Goal: Transaction & Acquisition: Purchase product/service

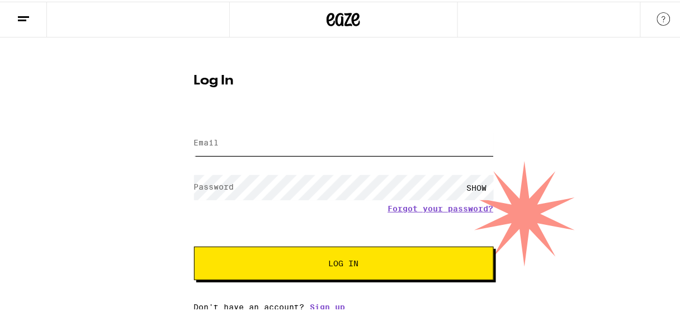
type input "[EMAIL_ADDRESS][DOMAIN_NAME]"
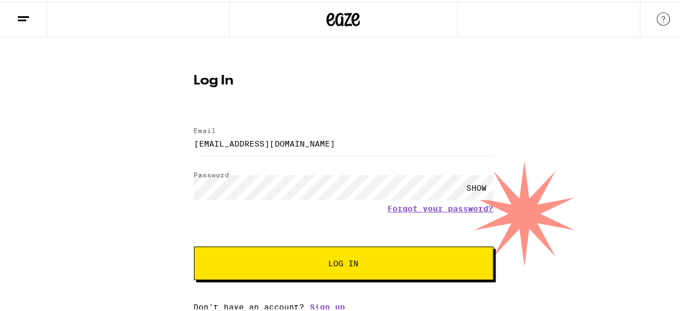
click at [356, 265] on span "Log In" at bounding box center [343, 262] width 209 height 8
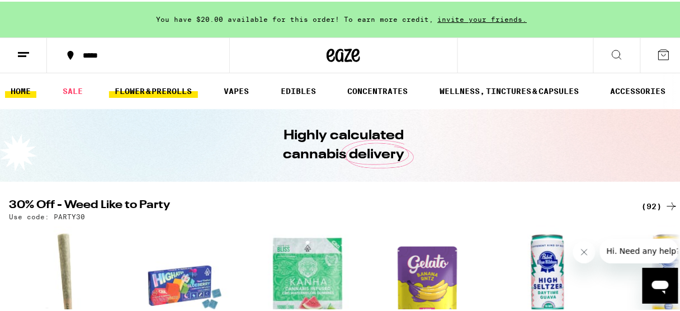
click at [166, 87] on link "FLOWER & PREROLLS" at bounding box center [153, 89] width 89 height 13
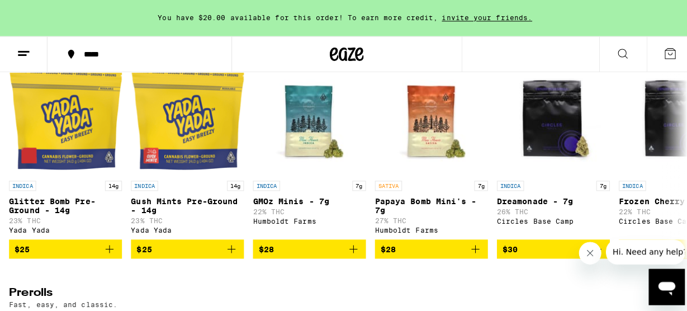
scroll to position [411, 0]
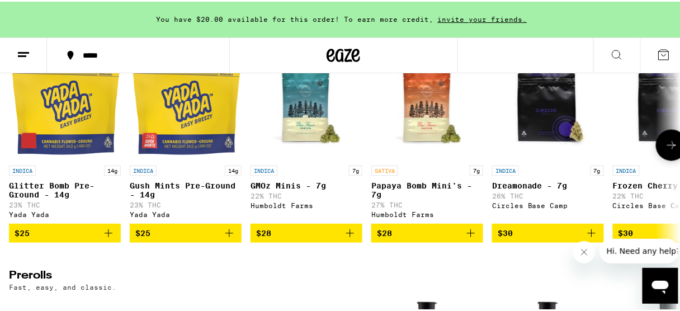
click at [395, 207] on p "27% THC" at bounding box center [427, 203] width 112 height 7
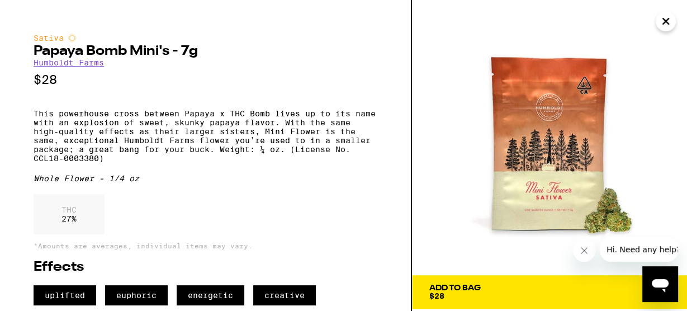
click at [385, 196] on div "Sativa Papaya Bomb Mini's - 7g Humboldt Farms $28 This powerhouse cross between…" at bounding box center [206, 155] width 412 height 311
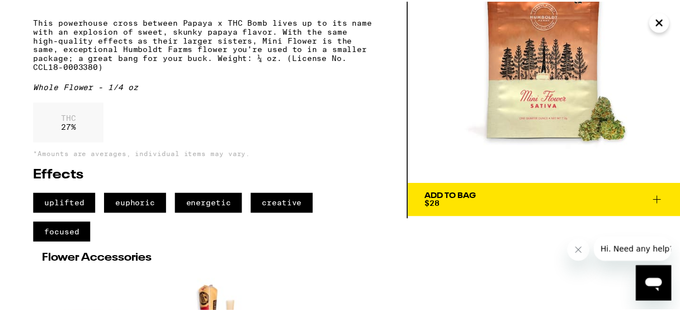
scroll to position [30, 0]
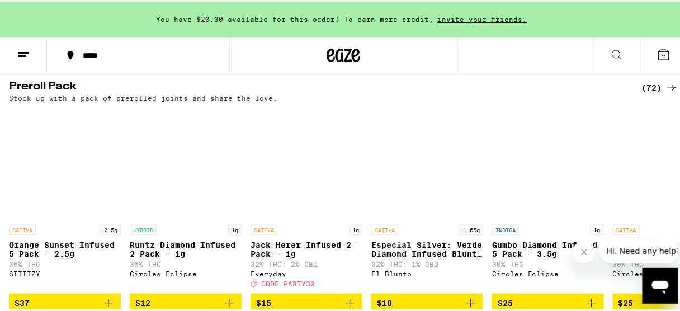
scroll to position [848, 0]
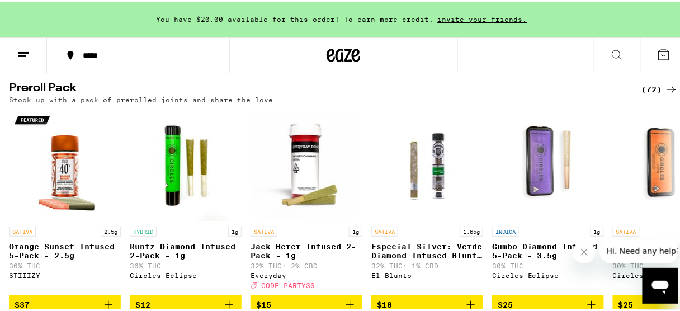
click at [665, 94] on icon at bounding box center [671, 87] width 13 height 13
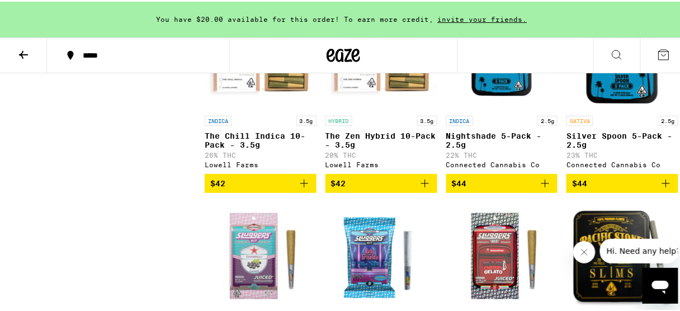
scroll to position [3068, 0]
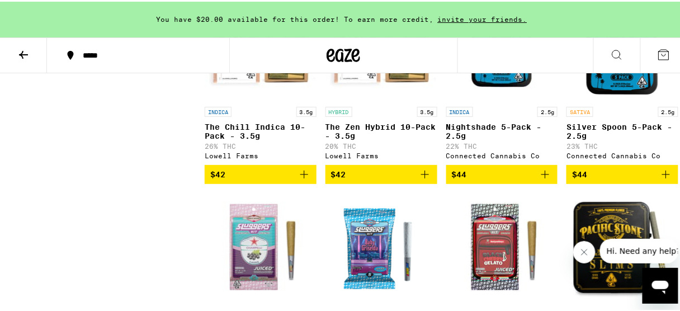
click at [418, 179] on icon "Add to bag" at bounding box center [424, 172] width 13 height 13
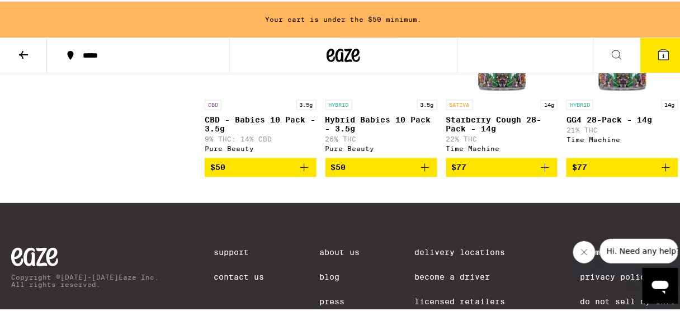
scroll to position [3711, 0]
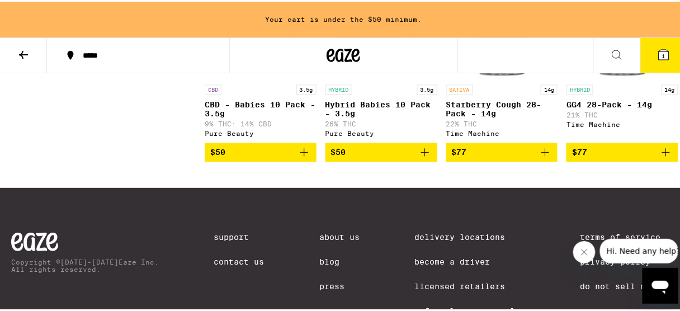
click at [373, 117] on p "Hybrid Babies 10 Pack - 3.5g" at bounding box center [381, 108] width 112 height 18
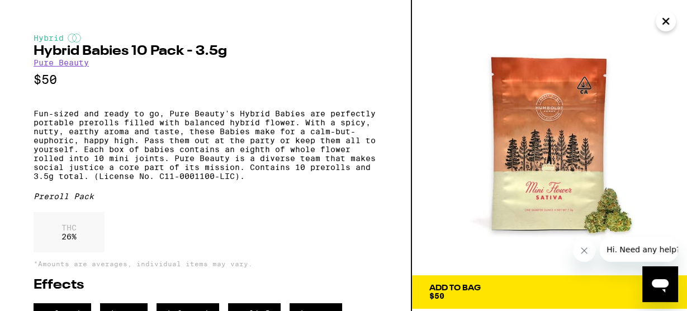
click at [667, 23] on icon "Close" at bounding box center [666, 21] width 6 height 6
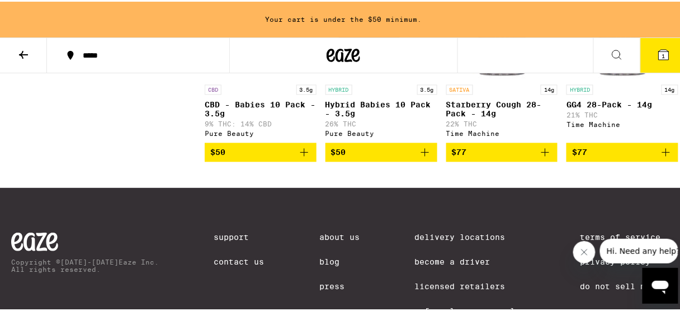
click at [420, 158] on icon "Add to bag" at bounding box center [424, 150] width 13 height 13
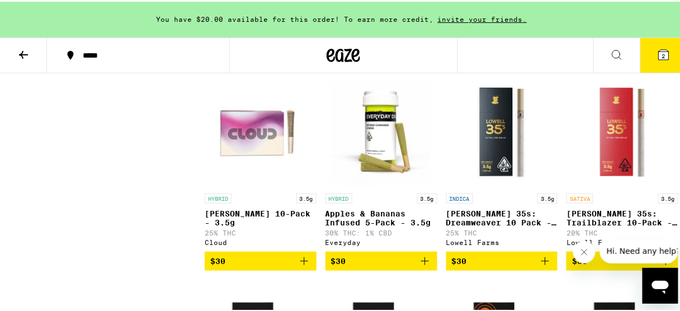
scroll to position [1151, 0]
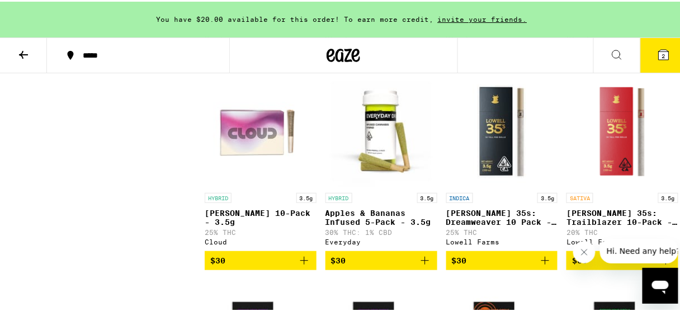
click at [301, 265] on icon "Add to bag" at bounding box center [303, 258] width 13 height 13
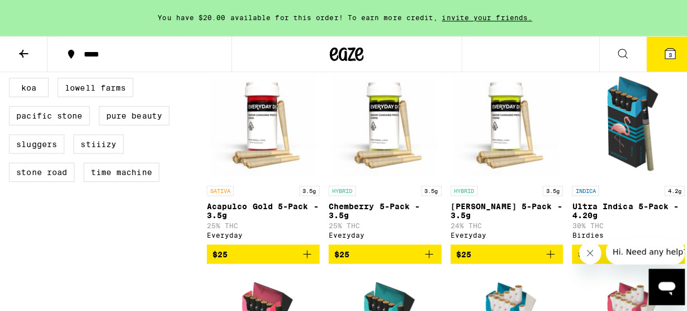
scroll to position [543, 0]
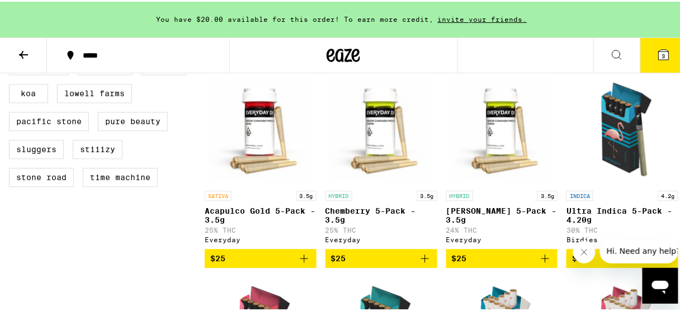
click at [658, 56] on icon at bounding box center [663, 53] width 10 height 10
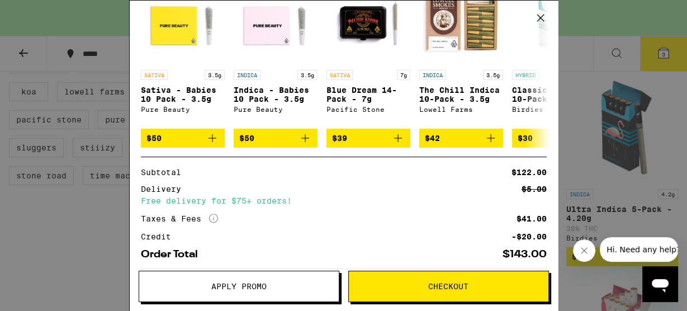
scroll to position [241, 0]
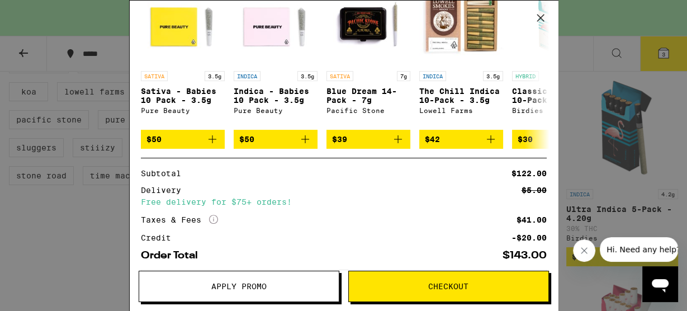
click at [450, 286] on span "Checkout" at bounding box center [448, 286] width 40 height 8
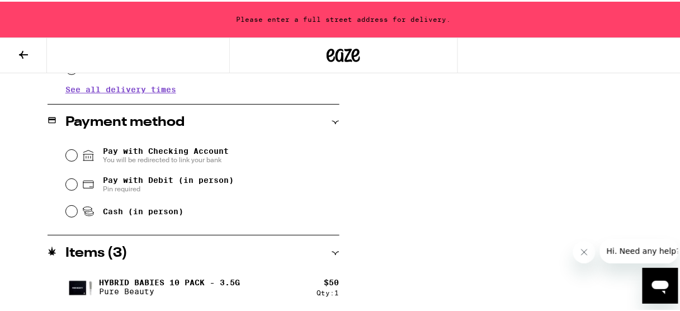
scroll to position [446, 0]
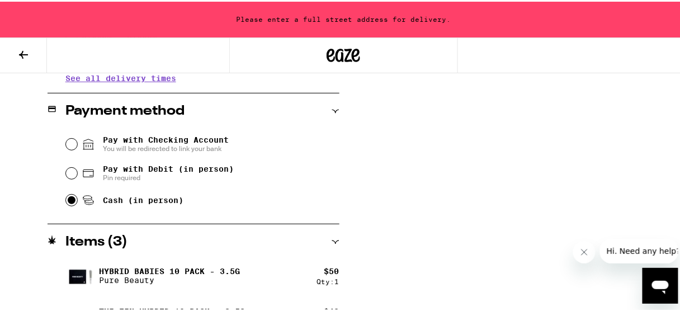
click at [67, 199] on input "Cash (in person)" at bounding box center [71, 198] width 11 height 11
radio input "true"
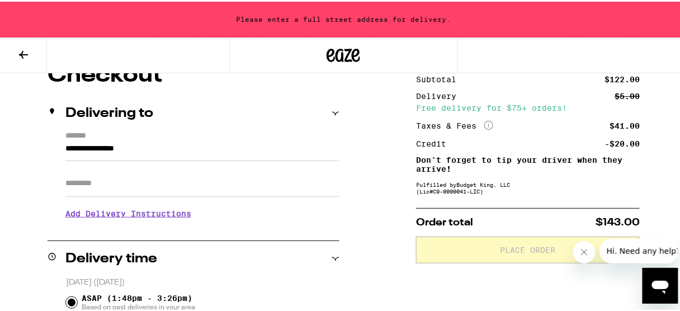
scroll to position [102, 0]
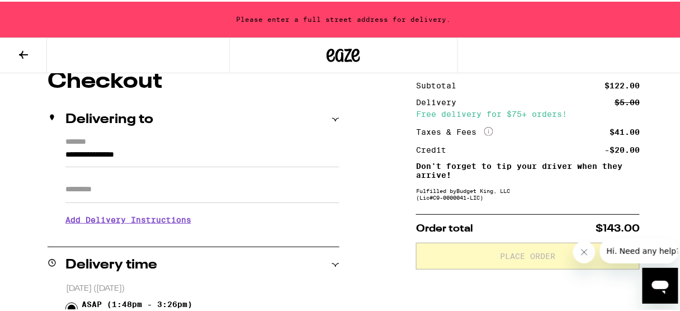
click at [65, 195] on input "Apt/Suite" at bounding box center [202, 187] width 274 height 27
type input "**********"
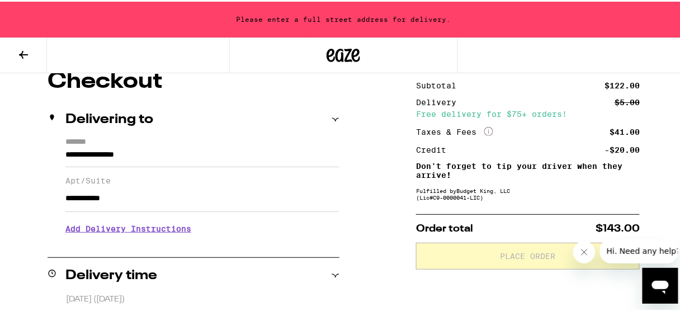
click at [333, 116] on icon at bounding box center [335, 118] width 8 height 8
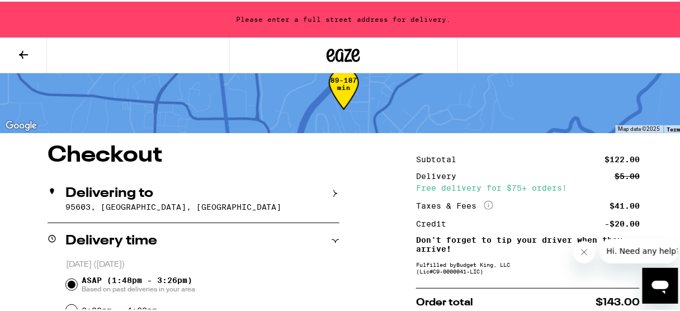
scroll to position [27, 0]
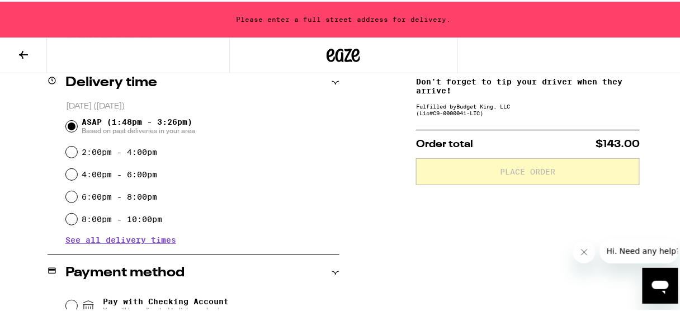
scroll to position [192, 0]
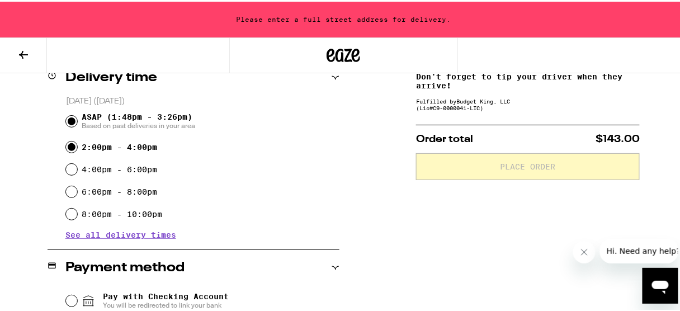
click at [68, 146] on input "2:00pm - 4:00pm" at bounding box center [71, 145] width 11 height 11
radio input "true"
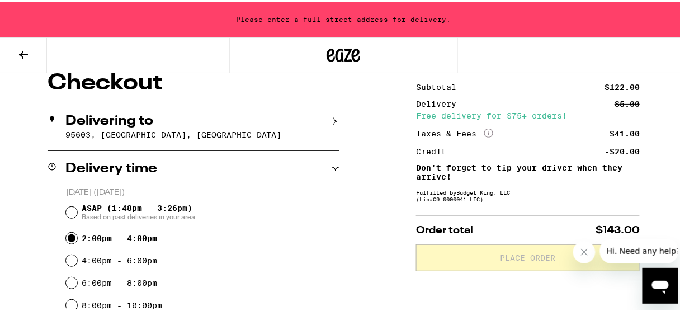
scroll to position [107, 0]
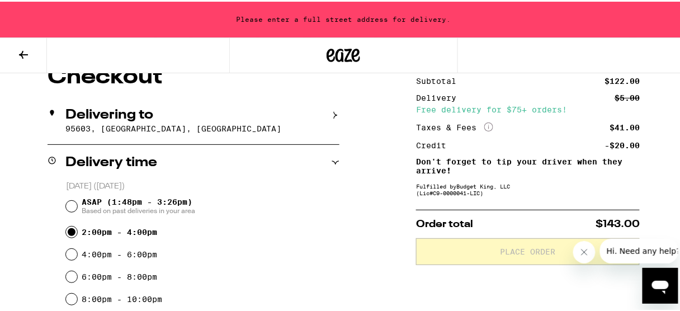
click at [331, 114] on icon at bounding box center [335, 114] width 8 height 8
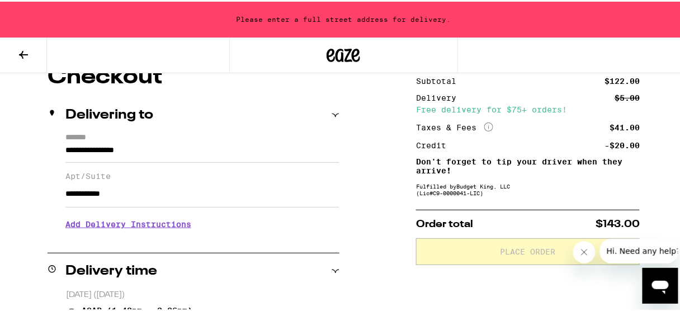
click at [63, 149] on div "**********" at bounding box center [194, 184] width 292 height 106
click at [65, 149] on input "**********" at bounding box center [202, 151] width 274 height 19
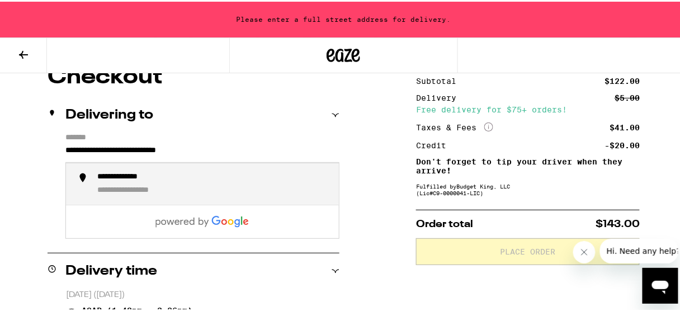
click at [111, 172] on div "**********" at bounding box center [132, 175] width 71 height 11
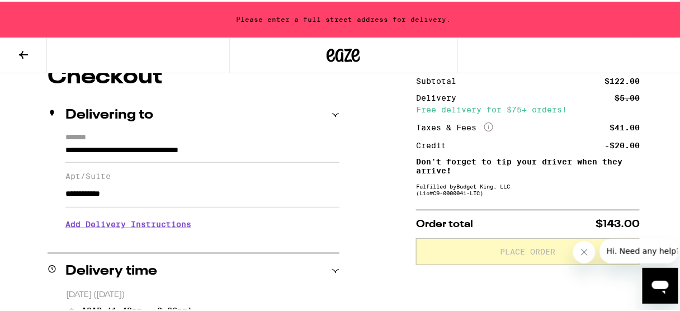
type input "**********"
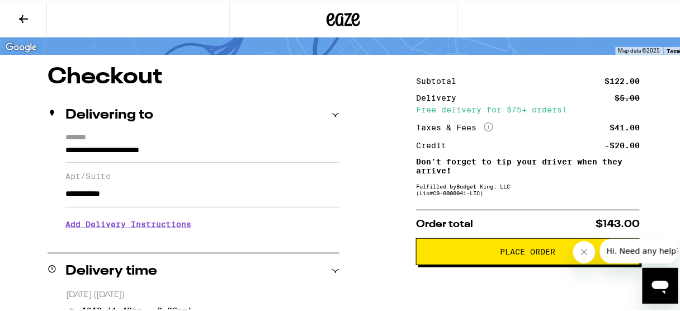
click at [167, 228] on h3 "Add Delivery Instructions" at bounding box center [202, 223] width 274 height 26
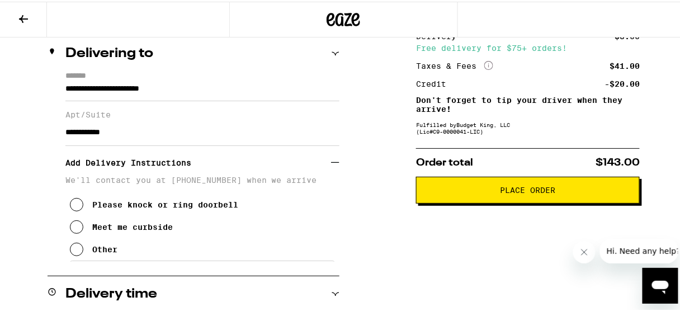
scroll to position [143, 0]
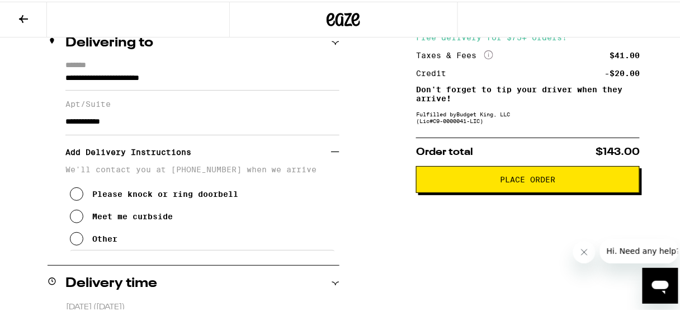
click at [73, 238] on icon at bounding box center [76, 236] width 13 height 13
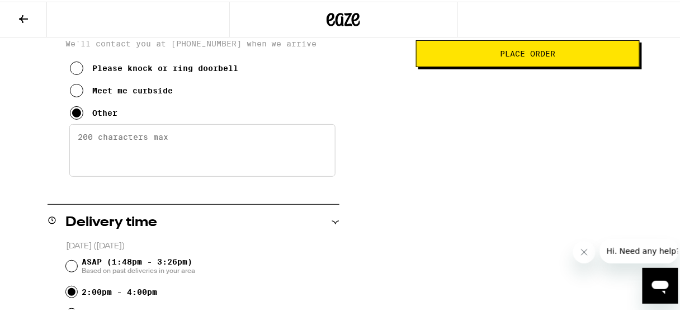
scroll to position [271, 0]
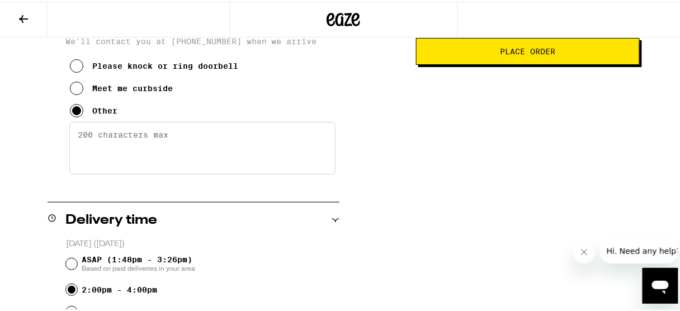
click at [90, 144] on textarea "Enter any other delivery instructions you want driver to know" at bounding box center [202, 146] width 266 height 53
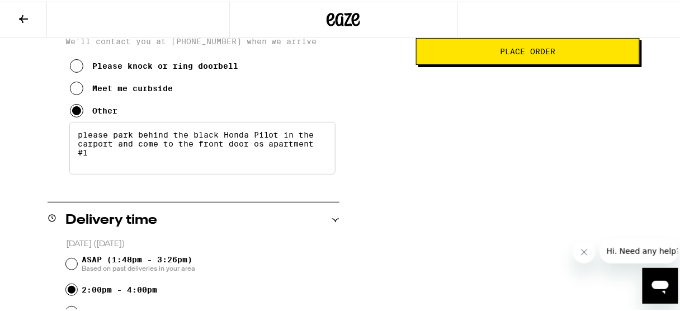
click at [82, 143] on textarea "please park behind the black Honda Pilot in the carport and come to the front d…" at bounding box center [202, 146] width 266 height 53
click at [261, 150] on textarea "Please park behind the black Honda Pilot in the carport and come to the front d…" at bounding box center [202, 146] width 266 height 53
click at [271, 151] on textarea "Please park behind the black Honda Pilot in the carport and come to the front d…" at bounding box center [202, 146] width 266 height 53
type textarea "Please park behind the black Honda Pilot in the carport and come to the front d…"
click at [66, 262] on input "ASAP (1:48pm - 3:26pm) Based on past deliveries in your area" at bounding box center [71, 262] width 11 height 11
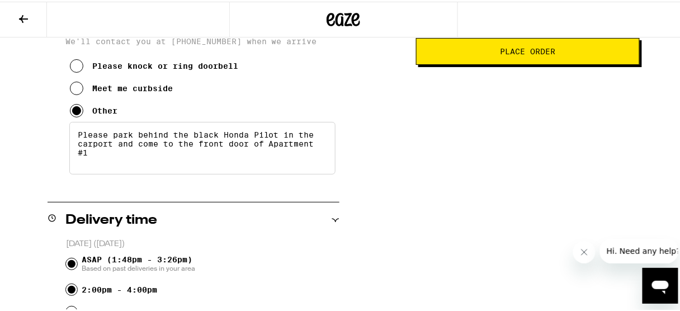
radio input "true"
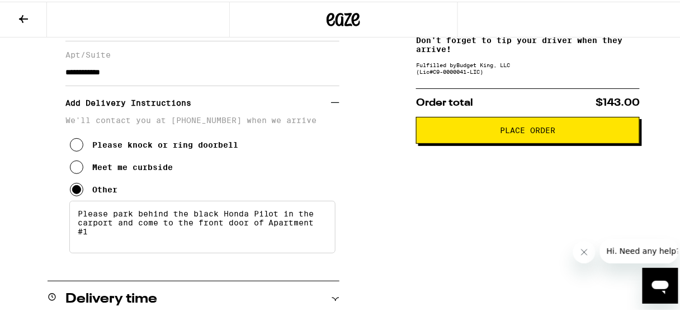
scroll to position [203, 0]
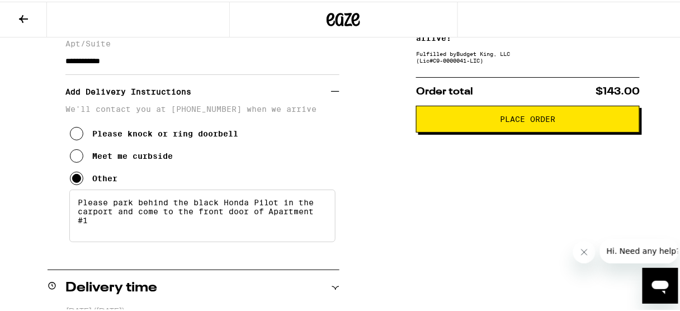
click at [518, 126] on button "Place Order" at bounding box center [528, 117] width 224 height 27
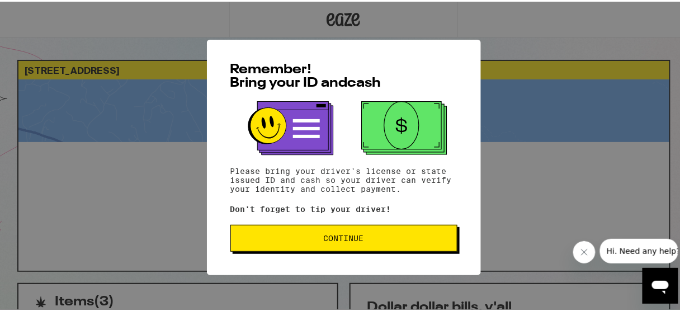
click at [518, 126] on div "Remember! Bring your ID and cash Please bring your driver's license or state is…" at bounding box center [343, 155] width 687 height 311
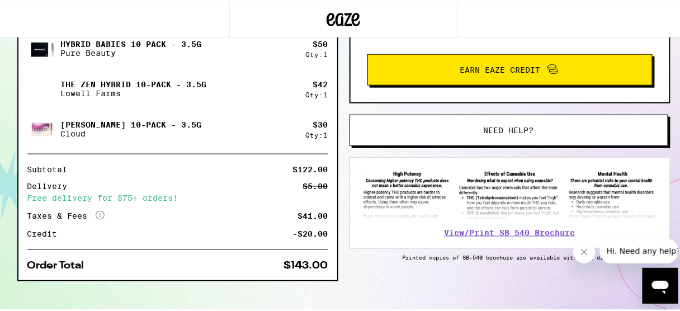
scroll to position [307, 0]
